Goal: Find specific page/section: Find specific page/section

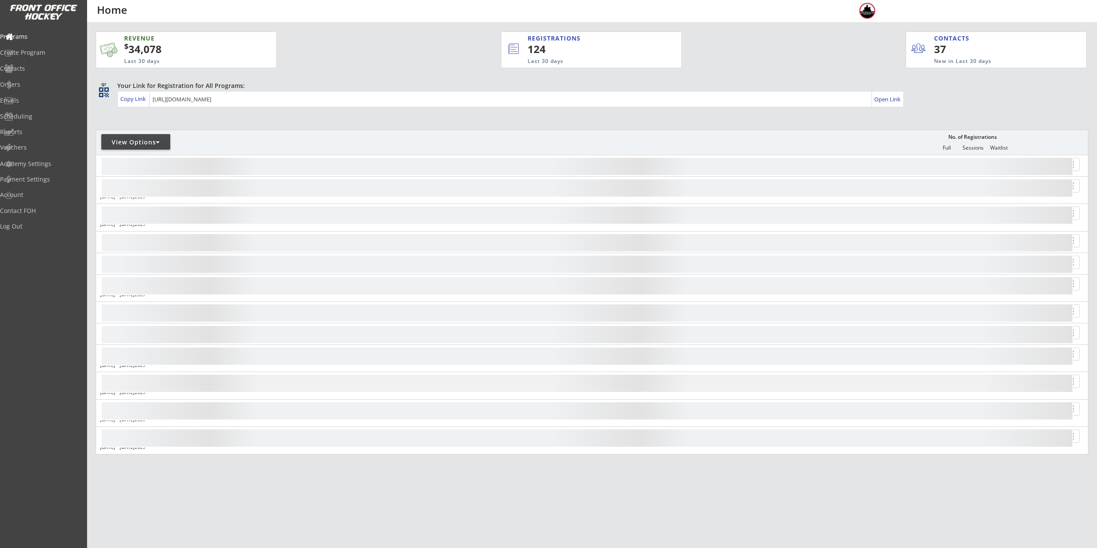
click at [137, 138] on div "View Options" at bounding box center [135, 142] width 69 height 16
select select ""Upcoming Programs""
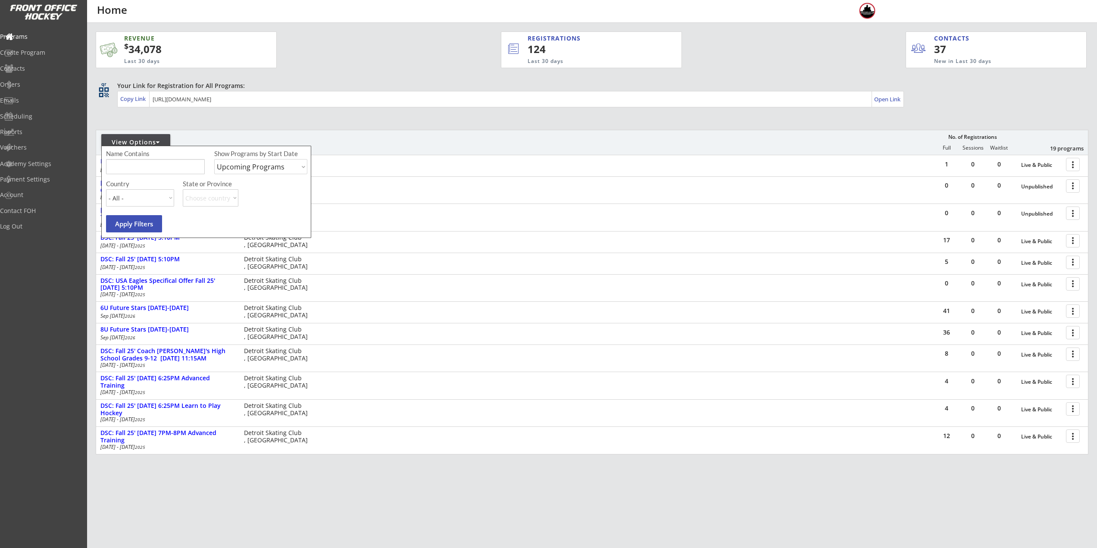
click at [149, 160] on input "input" at bounding box center [155, 166] width 99 height 15
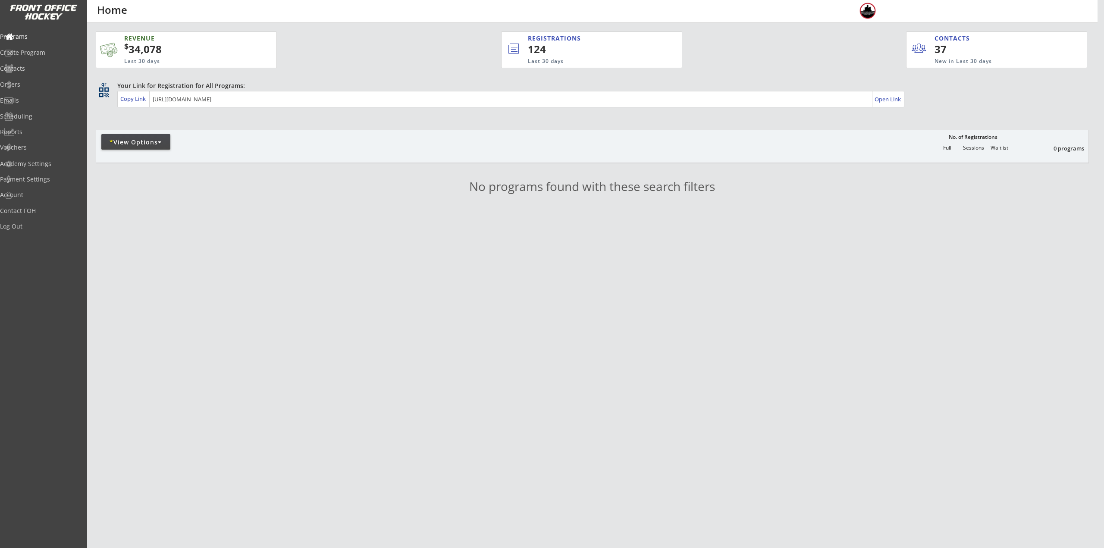
drag, startPoint x: 159, startPoint y: 153, endPoint x: 156, endPoint y: 140, distance: 13.6
click at [158, 151] on div "* View Options No. of Registrations Full Sessions Waitlist 0 programs" at bounding box center [592, 146] width 993 height 33
click at [156, 140] on div "* View Options" at bounding box center [135, 142] width 69 height 9
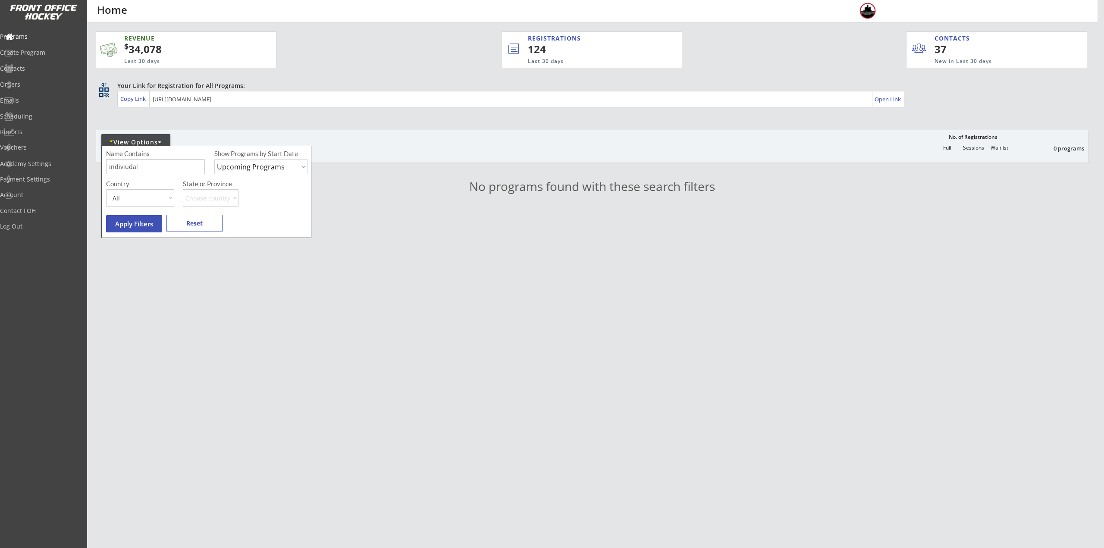
drag, startPoint x: 167, startPoint y: 163, endPoint x: 73, endPoint y: 163, distance: 94.4
click at [73, 163] on body "REVENUE $ 34,078 Last 30 days REGISTRATIONS 124 Last 30 days CONTACTS 37 New in…" at bounding box center [552, 274] width 1104 height 548
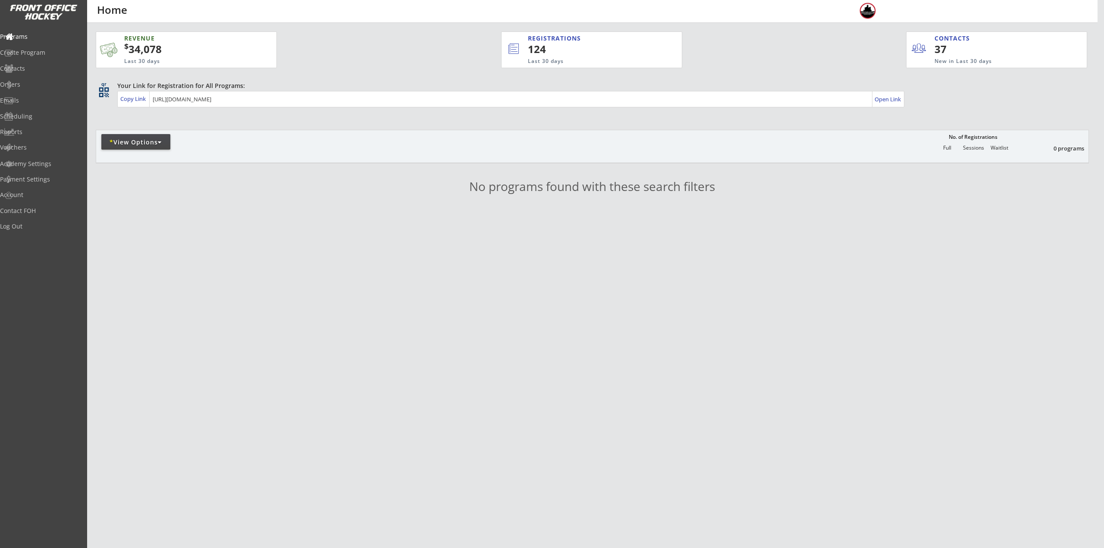
click at [114, 140] on div "* View Options" at bounding box center [135, 142] width 69 height 9
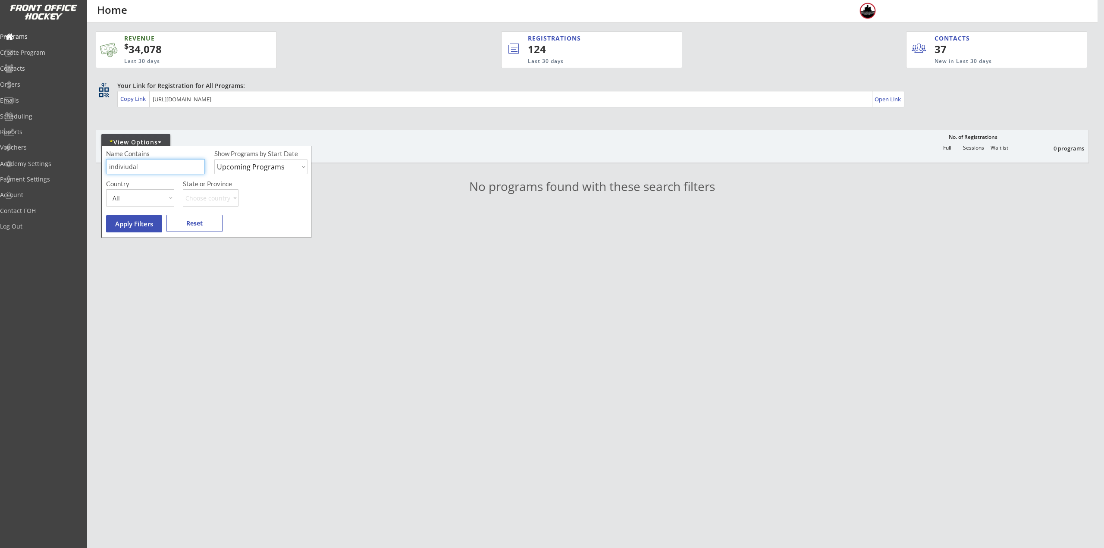
drag, startPoint x: 157, startPoint y: 171, endPoint x: 116, endPoint y: 168, distance: 40.6
click at [116, 168] on input "input" at bounding box center [155, 166] width 99 height 15
type input "i"
type input "manual"
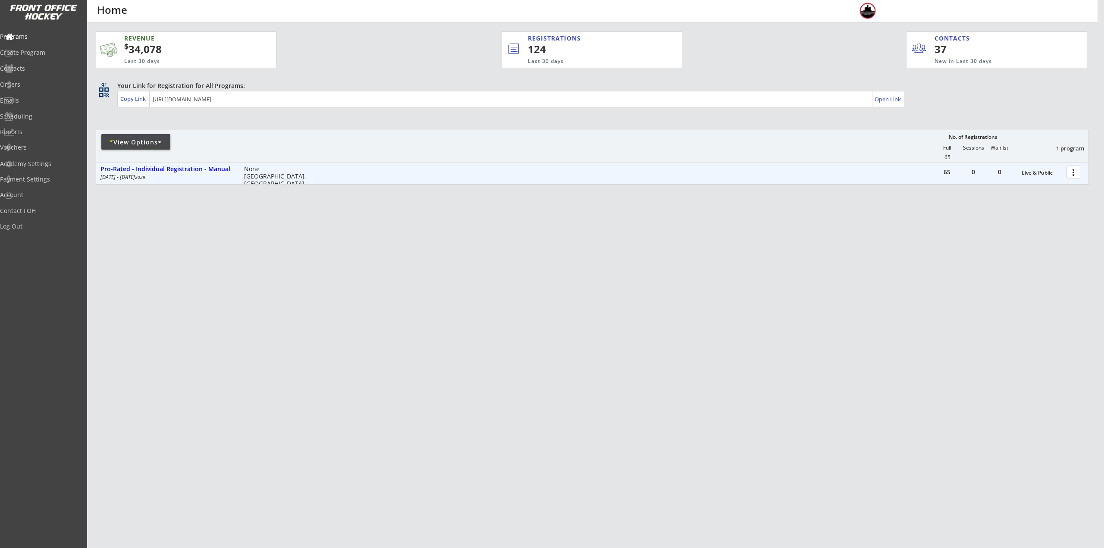
click at [1077, 173] on div at bounding box center [1074, 171] width 15 height 15
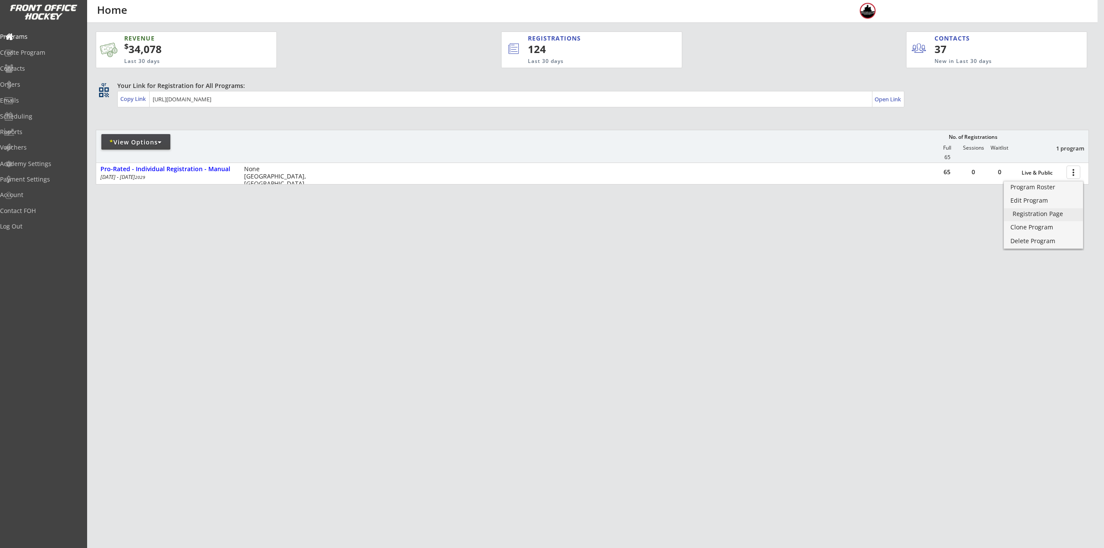
click at [1055, 215] on div "Registration Page" at bounding box center [1043, 214] width 62 height 6
click at [139, 133] on div "* View Options No. of Registrations Full Sessions Waitlist 1 program 65" at bounding box center [592, 146] width 993 height 33
click at [137, 150] on div at bounding box center [197, 146] width 203 height 16
click at [139, 146] on div "* View Options" at bounding box center [135, 142] width 69 height 9
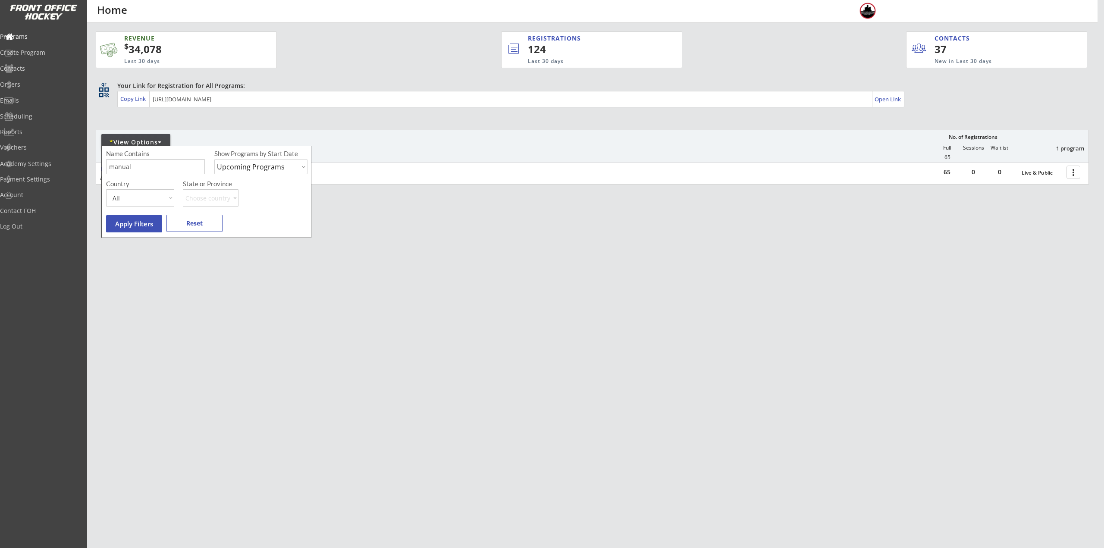
drag, startPoint x: 139, startPoint y: 167, endPoint x: 116, endPoint y: 166, distance: 22.9
click at [103, 166] on div "Name Contains Show Programs by Start Date Upcoming Programs Past Programs Speci…" at bounding box center [206, 192] width 210 height 92
type input "[DATE]"
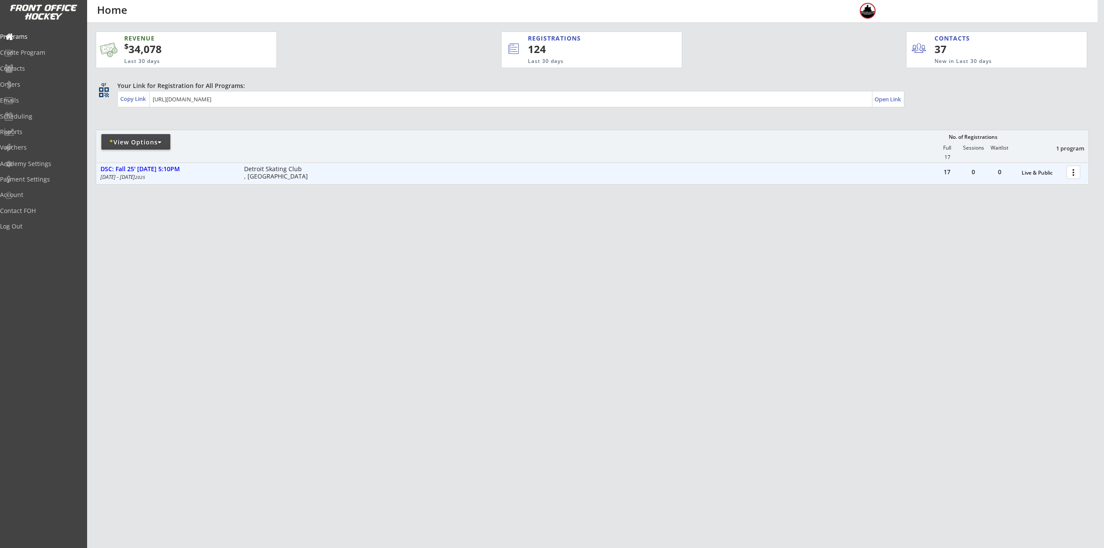
click at [1074, 168] on div at bounding box center [1074, 171] width 15 height 15
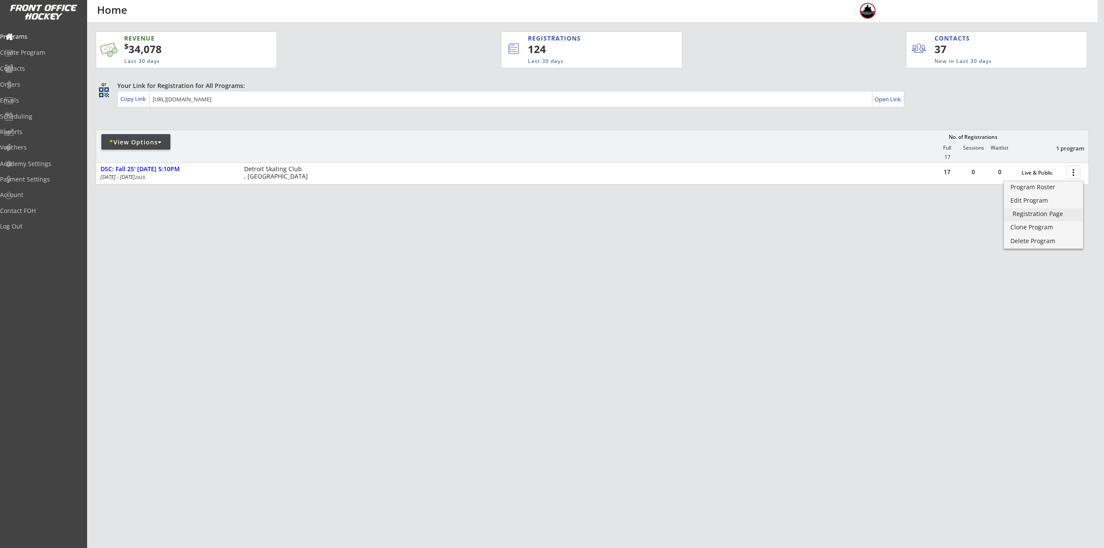
click at [1058, 213] on div "Registration Page" at bounding box center [1043, 214] width 62 height 6
